Goal: Find specific page/section: Find specific page/section

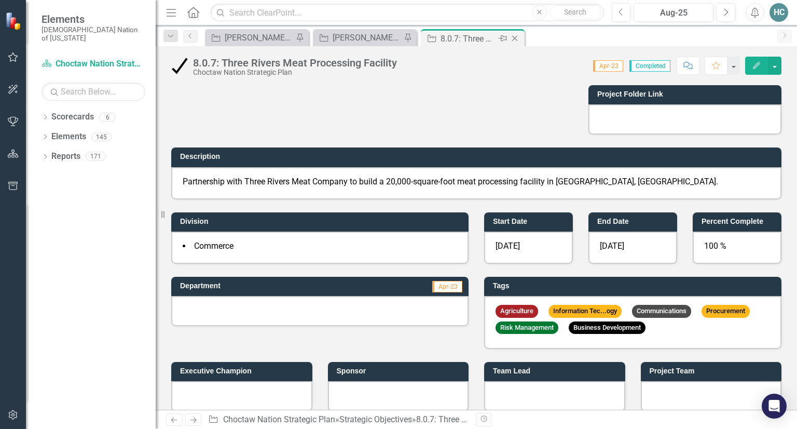
click at [513, 39] on icon "Close" at bounding box center [514, 38] width 10 height 8
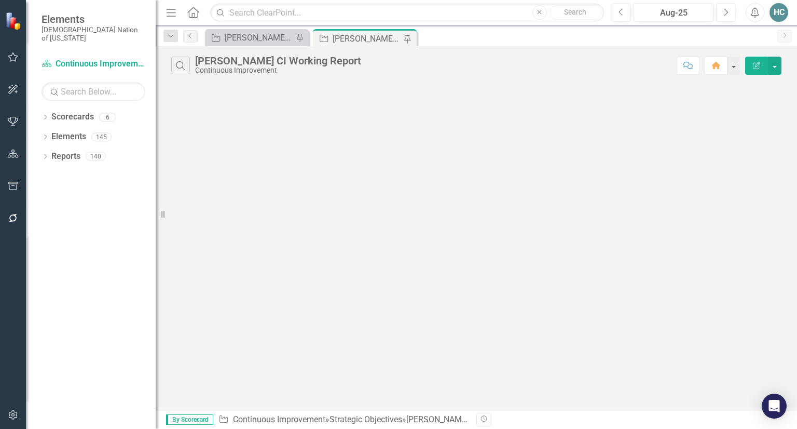
click at [332, 38] on div "Strategic Objective [PERSON_NAME] CI Working Report Pin" at bounding box center [364, 38] width 99 height 13
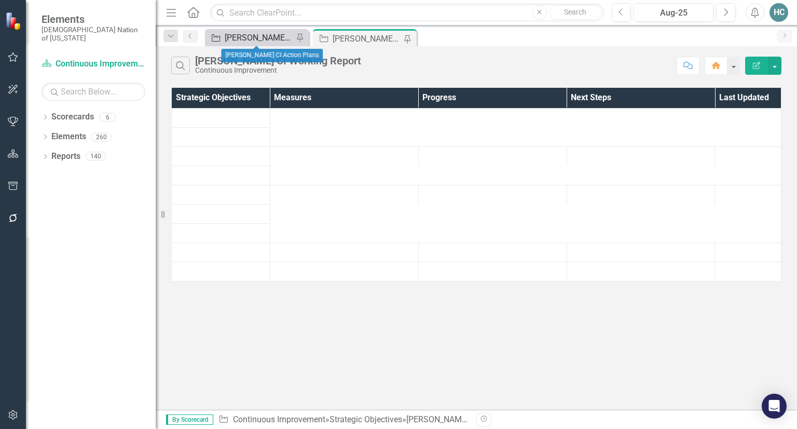
click at [240, 35] on div "[PERSON_NAME] CI Action Plans" at bounding box center [259, 37] width 68 height 13
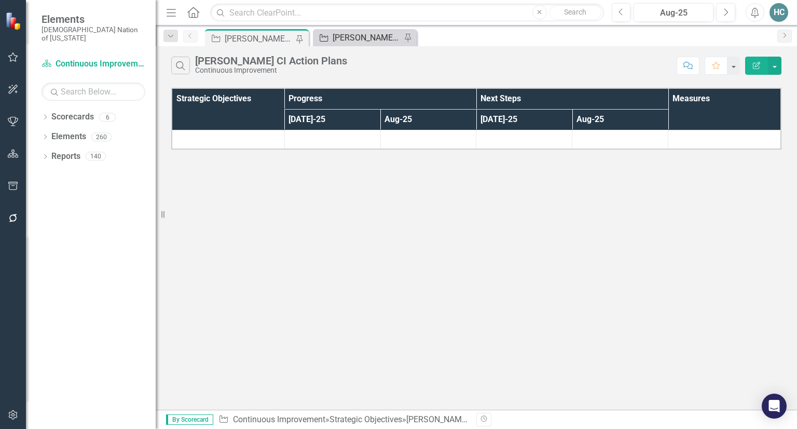
click at [375, 36] on div "[PERSON_NAME] CI Working Report" at bounding box center [367, 37] width 68 height 13
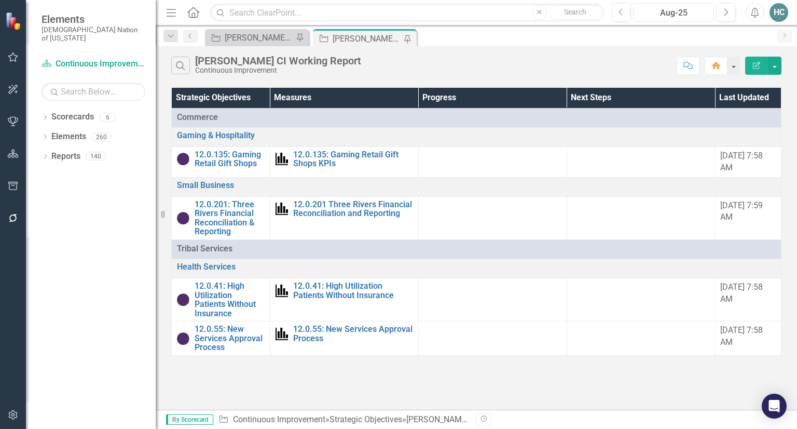
click at [697, 17] on div "Aug-25" at bounding box center [673, 13] width 73 height 12
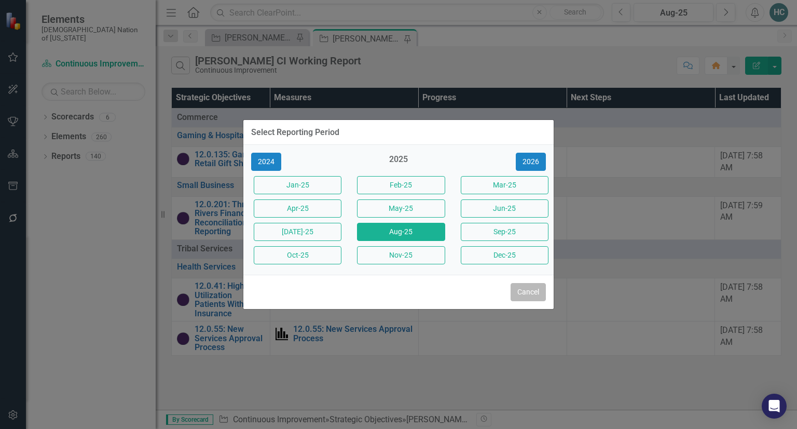
click at [535, 298] on button "Cancel" at bounding box center [527, 292] width 35 height 18
